Goal: Task Accomplishment & Management: Manage account settings

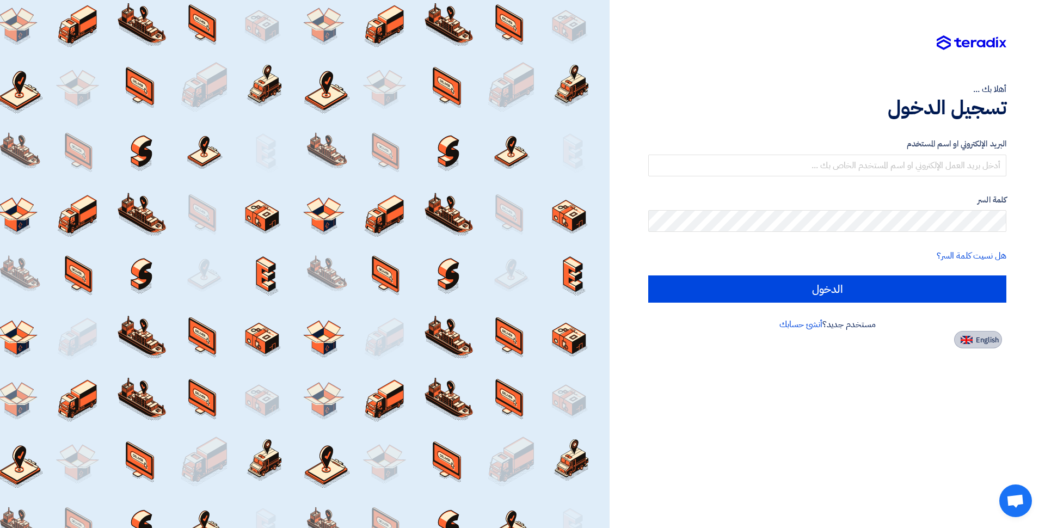
click at [984, 339] on span "English" at bounding box center [987, 340] width 23 height 8
type input "Sign in"
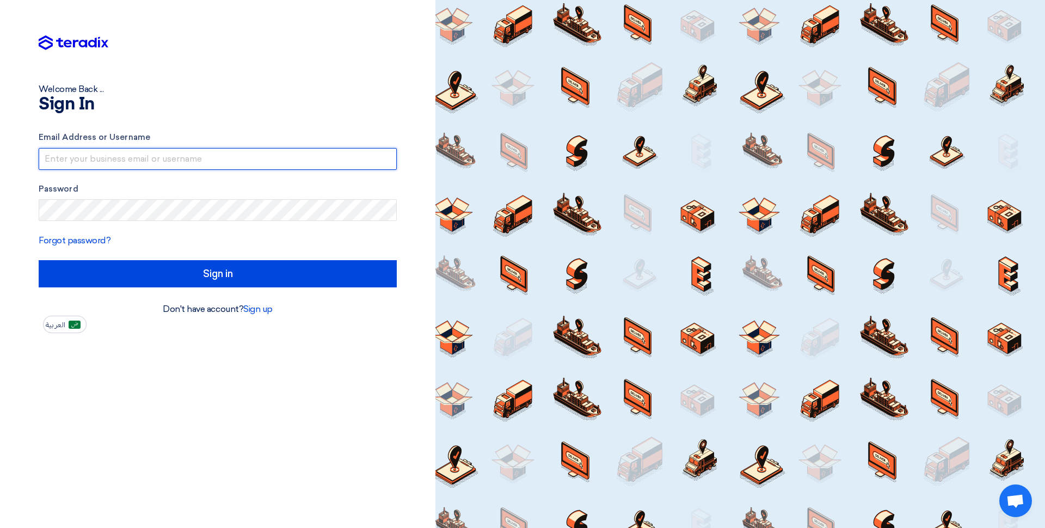
click at [140, 156] on input "text" at bounding box center [218, 159] width 358 height 22
type input "[EMAIL_ADDRESS][DOMAIN_NAME]"
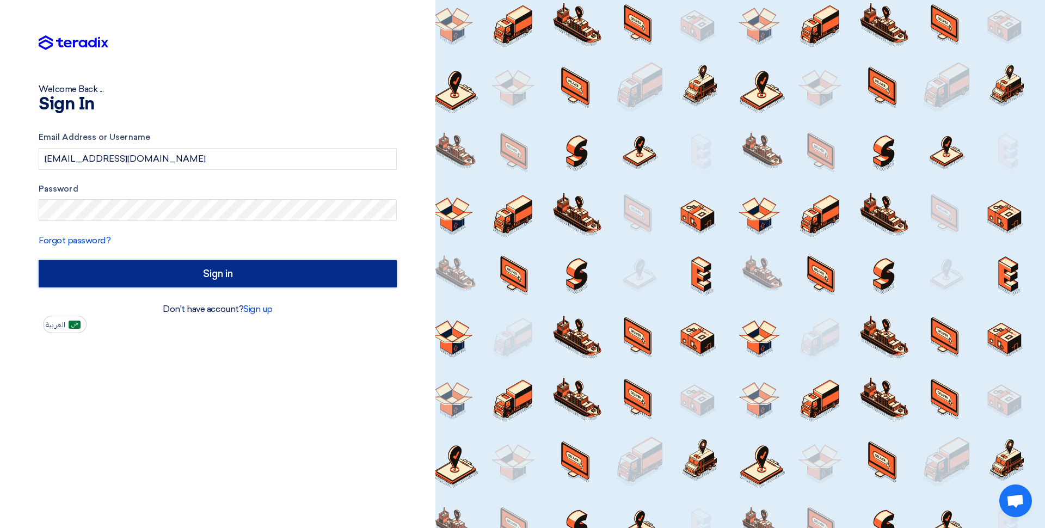
click at [256, 273] on input "Sign in" at bounding box center [218, 273] width 358 height 27
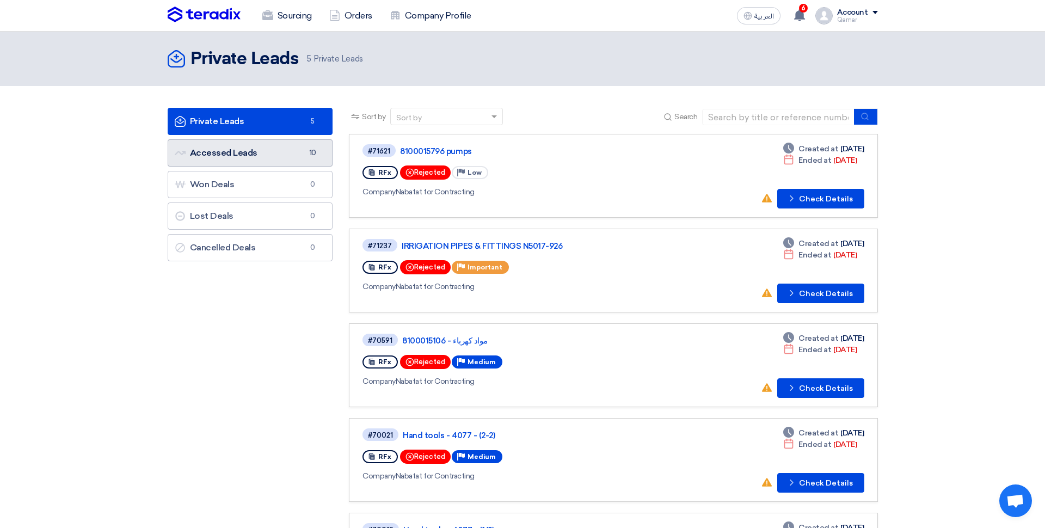
click at [247, 146] on link "Accessed Leads Accessed Leads 10" at bounding box center [251, 152] width 166 height 27
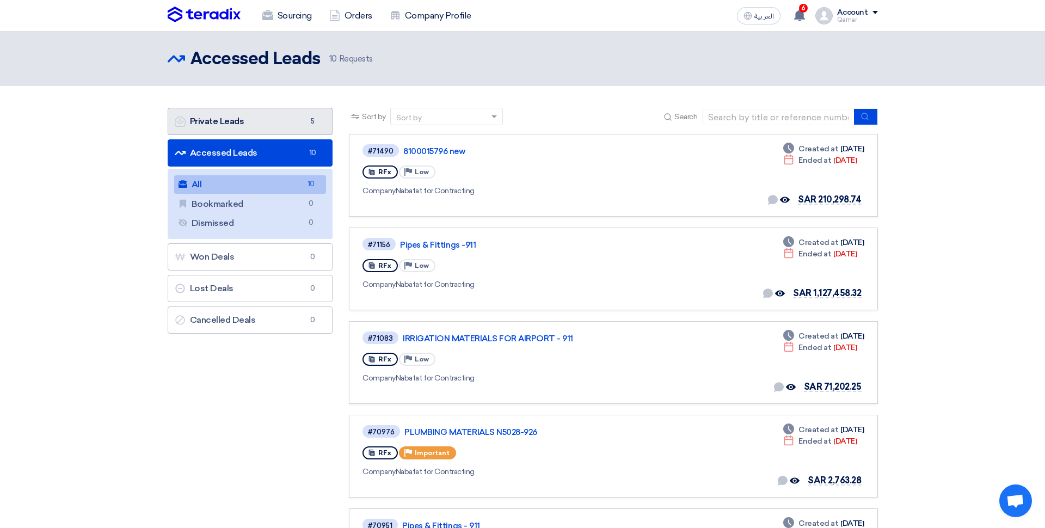
click at [256, 119] on link "Private Leads Private Leads 5" at bounding box center [251, 121] width 166 height 27
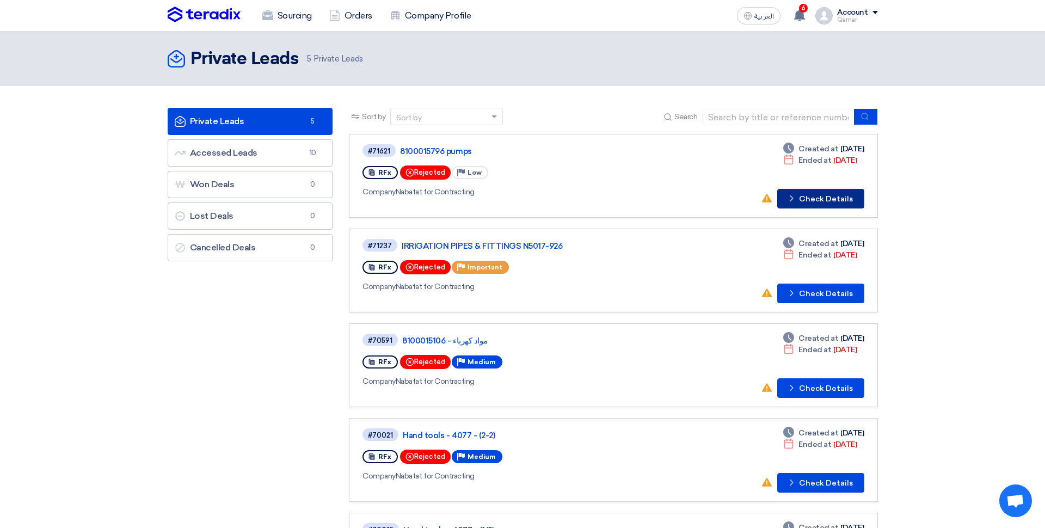
click at [812, 202] on button "Check details Check Details" at bounding box center [820, 199] width 87 height 20
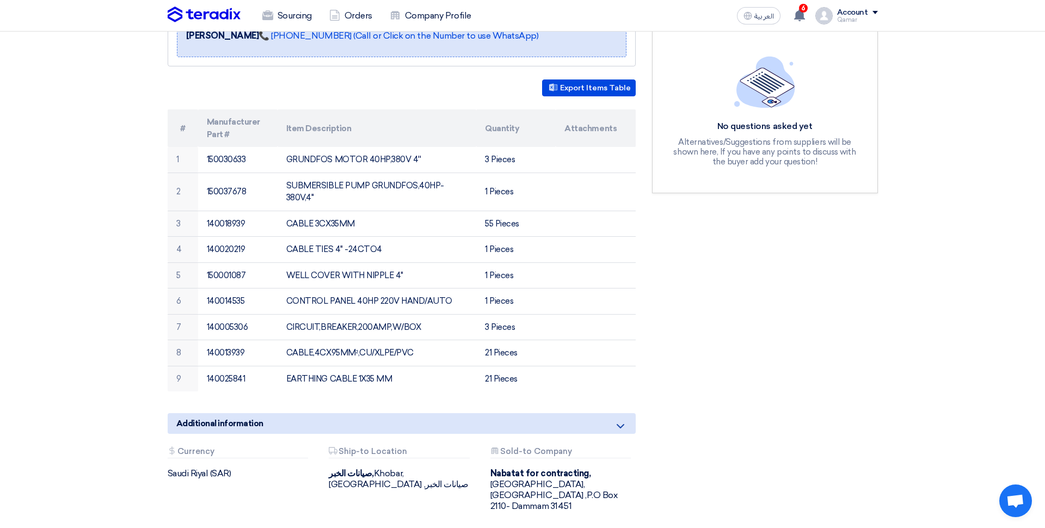
scroll to position [261, 0]
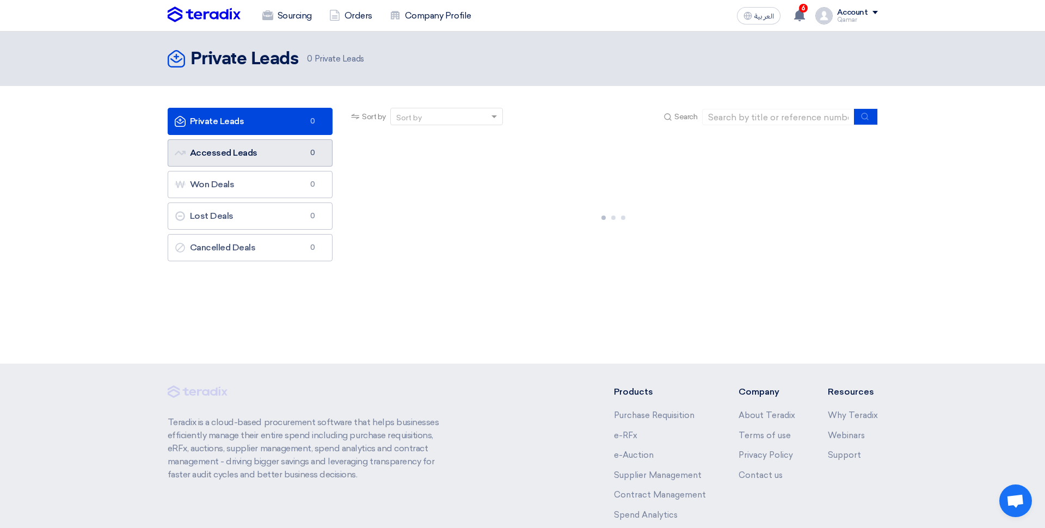
click at [268, 154] on link "Accessed Leads Accessed Leads 0" at bounding box center [251, 152] width 166 height 27
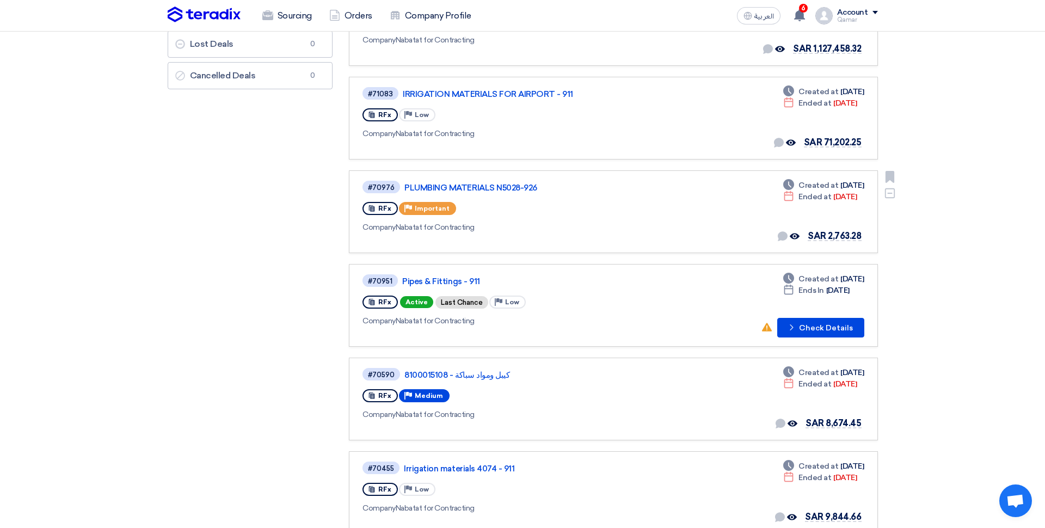
scroll to position [247, 0]
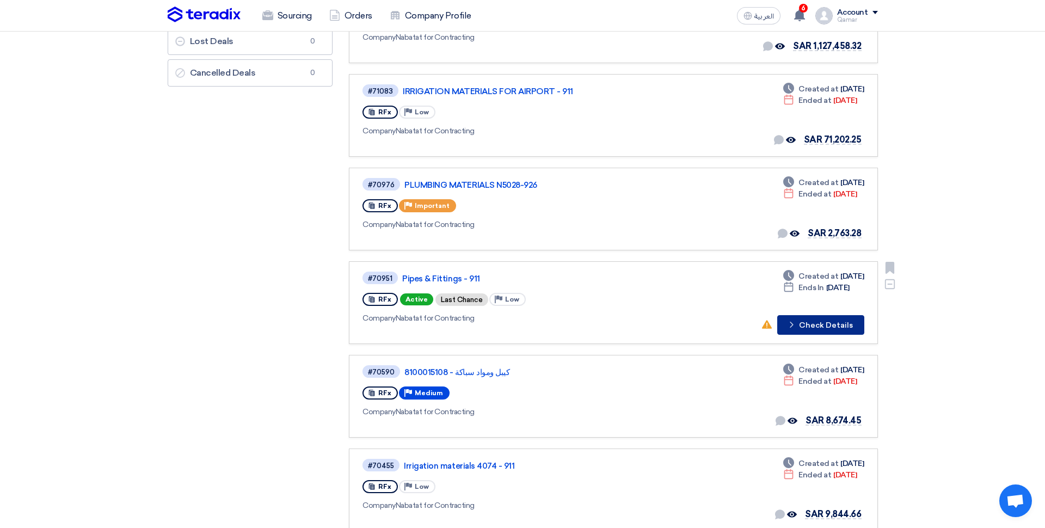
click at [819, 323] on button "Check details Check Details" at bounding box center [820, 325] width 87 height 20
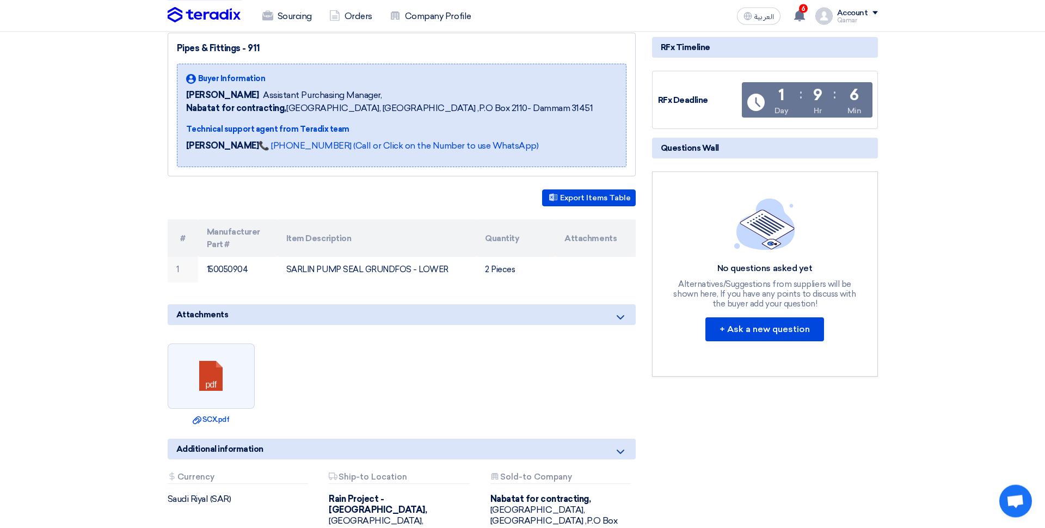
scroll to position [192, 0]
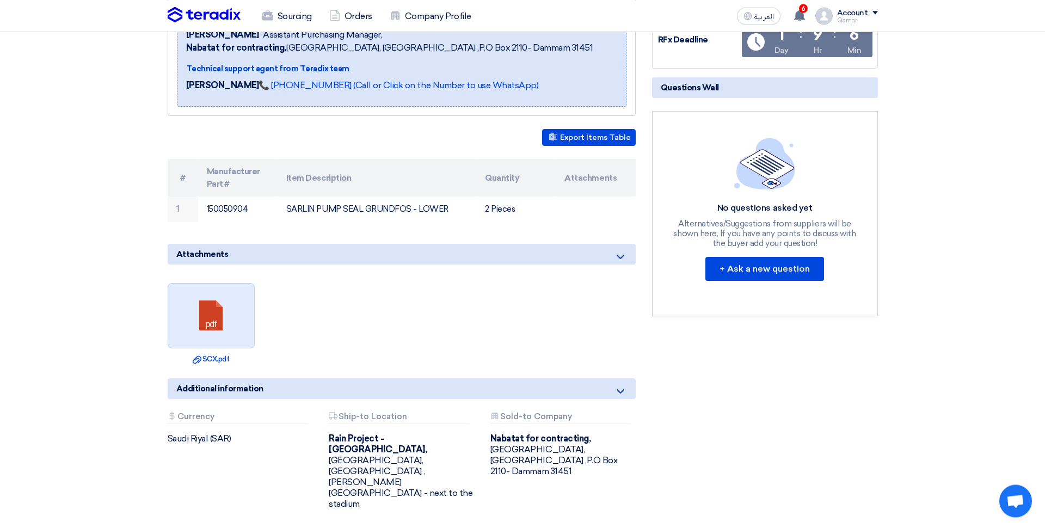
click at [211, 322] on link at bounding box center [211, 316] width 87 height 65
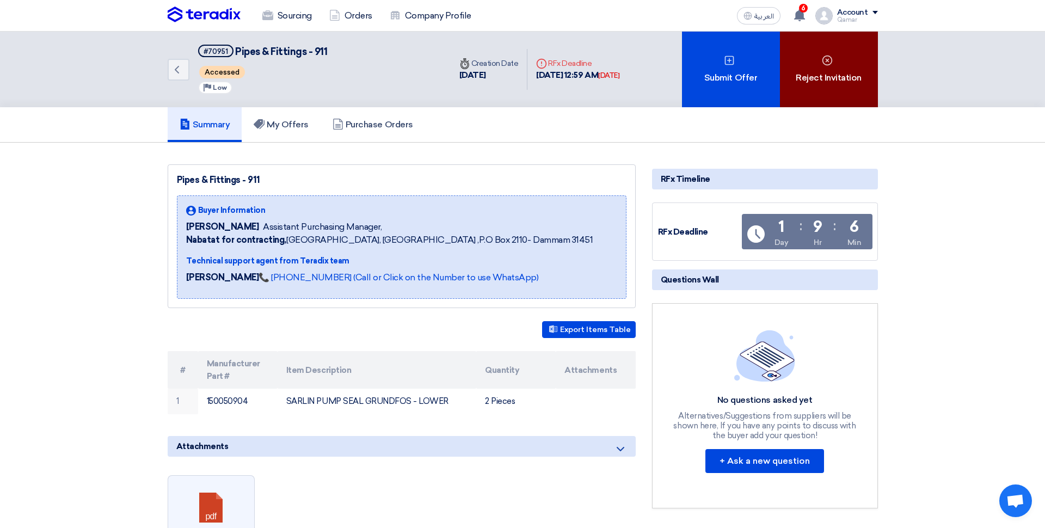
click at [818, 82] on div "Reject Invitation" at bounding box center [829, 70] width 98 height 76
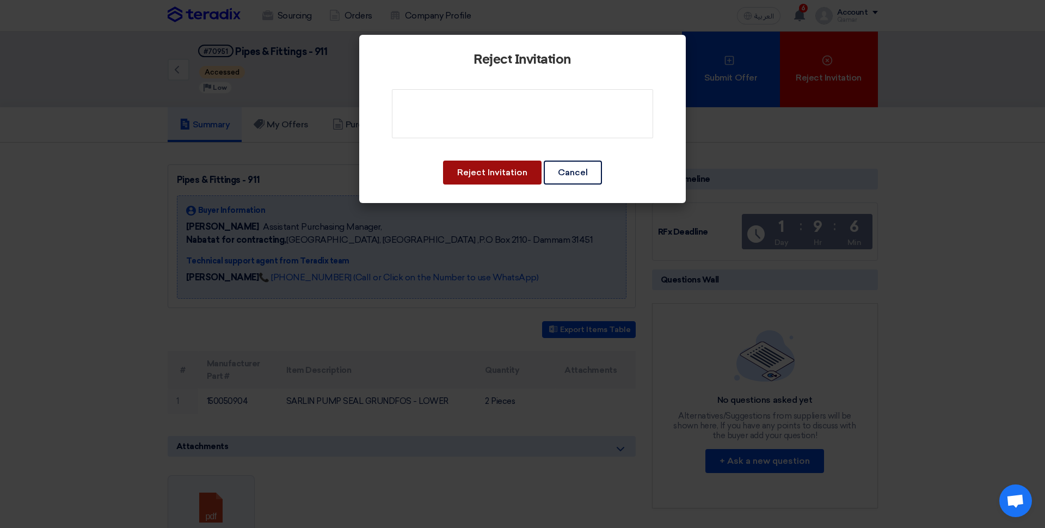
click at [505, 171] on button "Reject Invitation" at bounding box center [492, 173] width 99 height 24
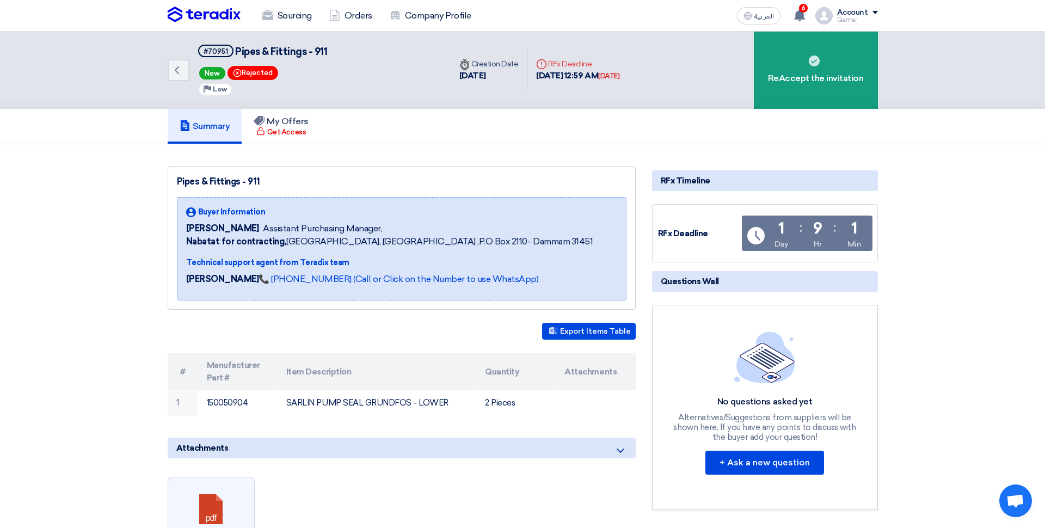
click at [108, 132] on div "Summary My Offers Get Access" at bounding box center [522, 126] width 1045 height 35
